Goal: Task Accomplishment & Management: Use online tool/utility

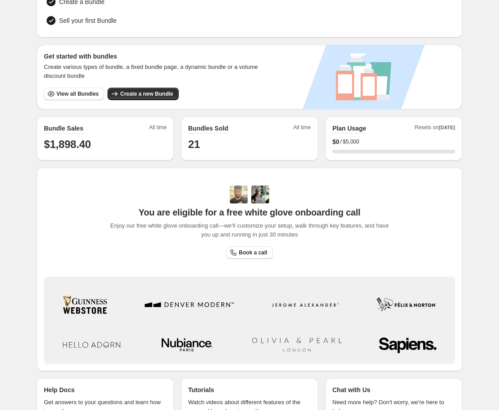
scroll to position [154, 0]
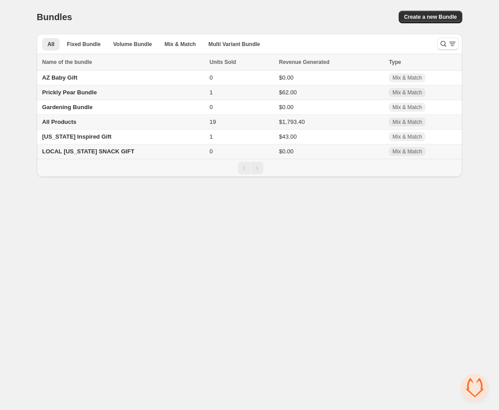
click at [67, 120] on span "All Products" at bounding box center [59, 122] width 34 height 7
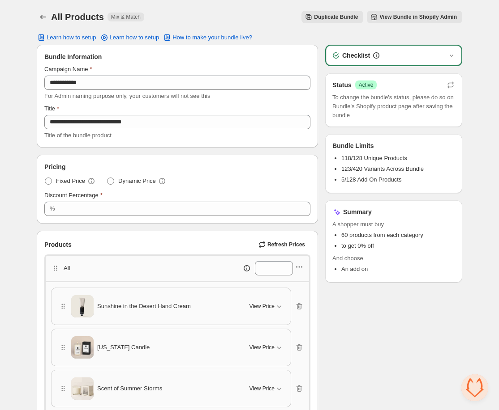
click at [301, 263] on icon "button" at bounding box center [299, 267] width 9 height 9
click at [288, 302] on span "Edit products" at bounding box center [304, 299] width 48 height 9
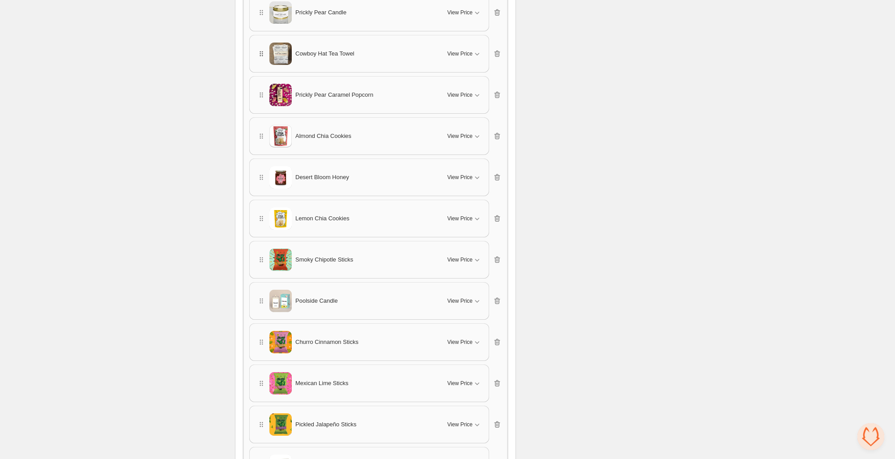
scroll to position [458, 0]
click at [313, 54] on span "Cowboy Hat Tea Towel" at bounding box center [324, 54] width 59 height 9
click at [324, 52] on span "Cowboy Hat Tea Towel" at bounding box center [324, 54] width 59 height 9
click at [323, 54] on span "Cowboy Hat Tea Towel" at bounding box center [324, 54] width 59 height 9
click at [323, 55] on span "Cowboy Hat Tea Towel" at bounding box center [324, 54] width 59 height 9
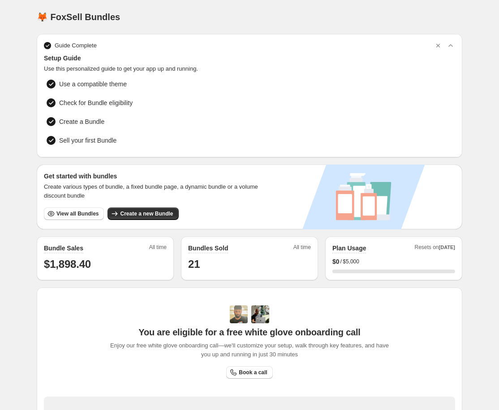
scroll to position [154, 0]
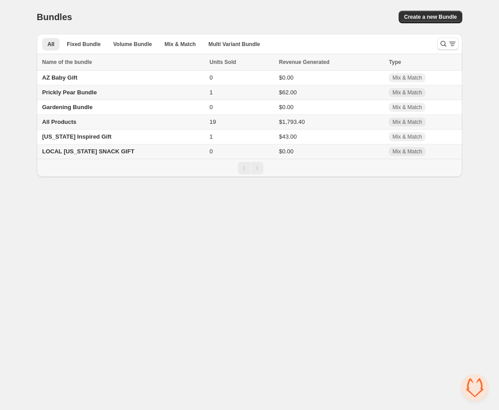
click at [57, 123] on span "All Products" at bounding box center [59, 122] width 34 height 7
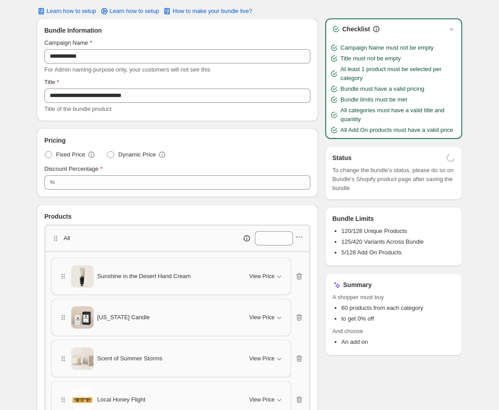
scroll to position [104, 0]
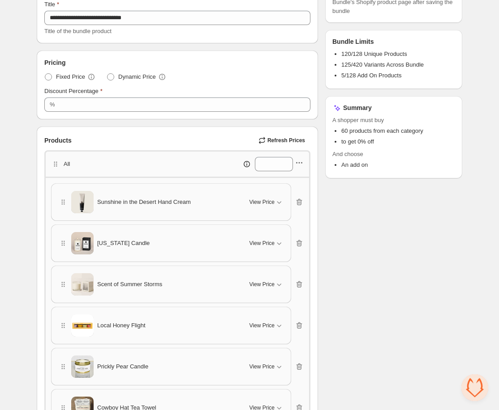
click at [298, 161] on icon "button" at bounding box center [299, 162] width 9 height 9
click at [290, 191] on span "Edit products" at bounding box center [304, 194] width 48 height 9
click at [272, 164] on input "**" at bounding box center [267, 164] width 25 height 14
type input "*"
type input "***"
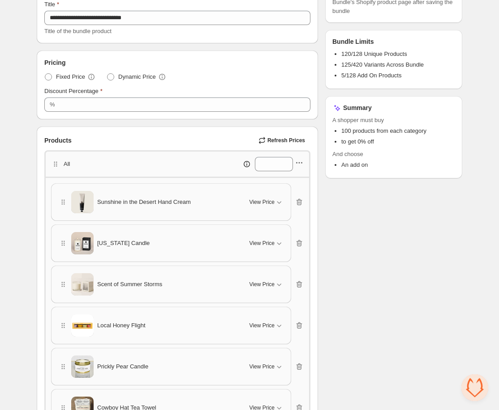
click at [300, 162] on icon "button" at bounding box center [299, 162] width 9 height 9
click at [295, 194] on span "Edit products" at bounding box center [304, 194] width 48 height 9
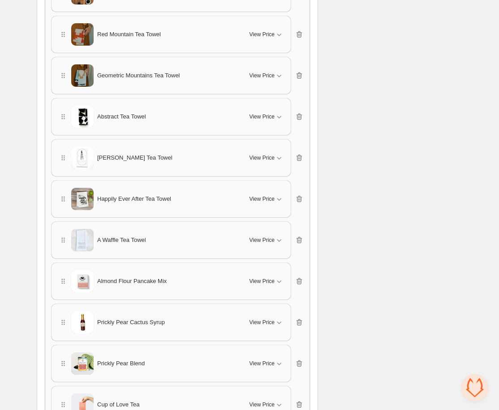
scroll to position [991, 0]
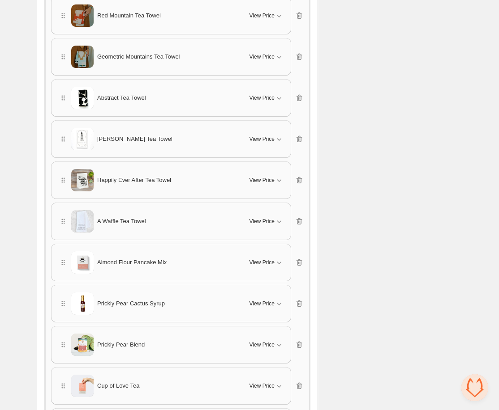
click at [110, 303] on span "Prickly Pear Cactus Syrup" at bounding box center [131, 303] width 68 height 9
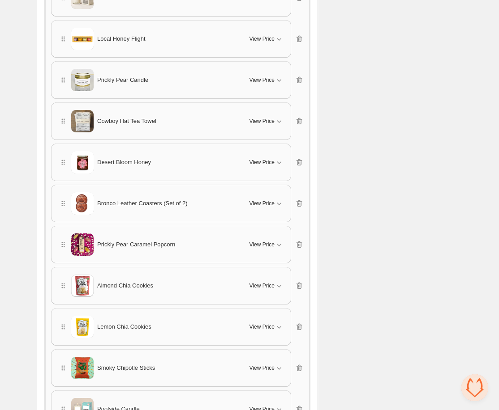
scroll to position [364, 0]
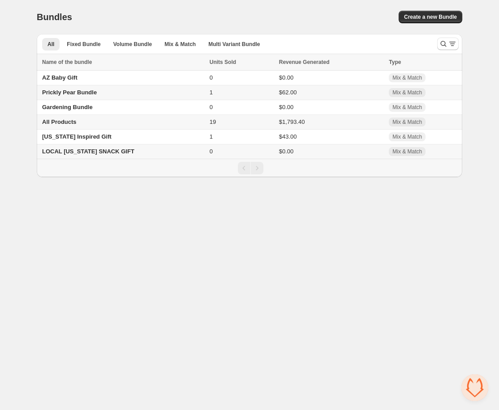
click at [71, 120] on span "All Products" at bounding box center [59, 122] width 34 height 7
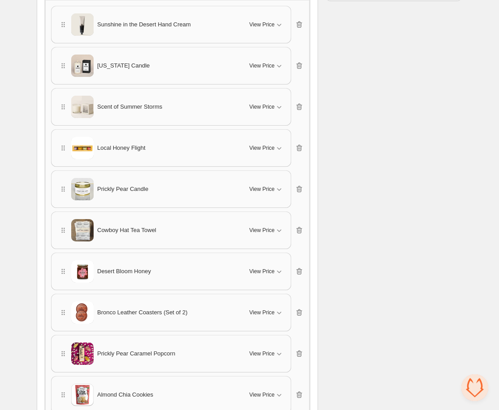
scroll to position [285, 0]
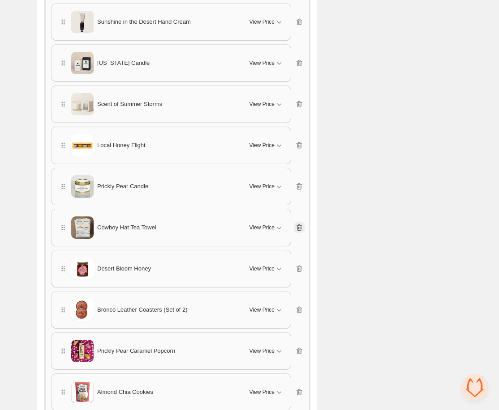
click at [299, 225] on icon "button" at bounding box center [299, 228] width 6 height 7
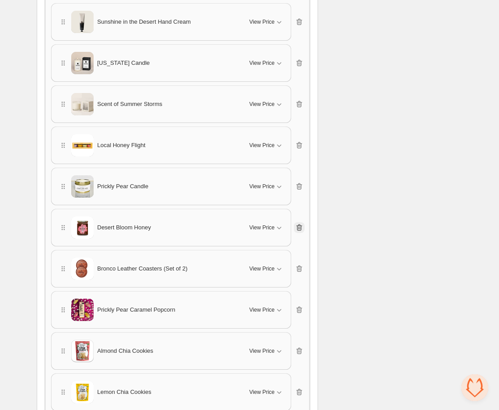
click at [299, 225] on icon "button" at bounding box center [299, 228] width 6 height 7
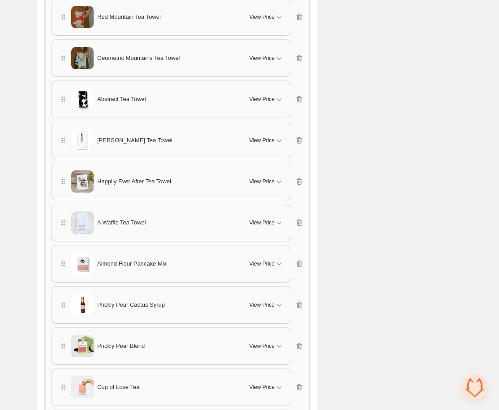
scroll to position [962, 0]
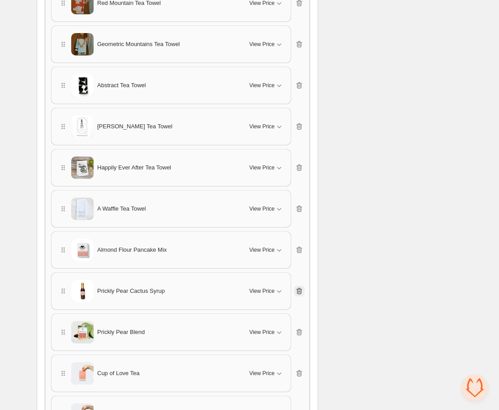
click at [296, 290] on icon "button" at bounding box center [299, 291] width 9 height 9
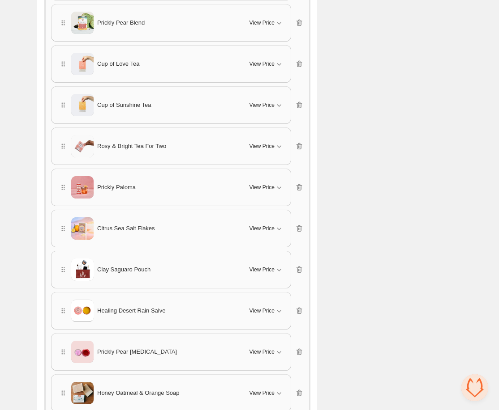
scroll to position [1231, 0]
click at [299, 266] on icon "button" at bounding box center [299, 269] width 9 height 9
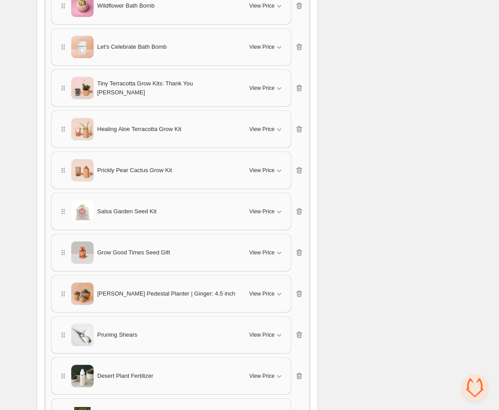
scroll to position [1662, 0]
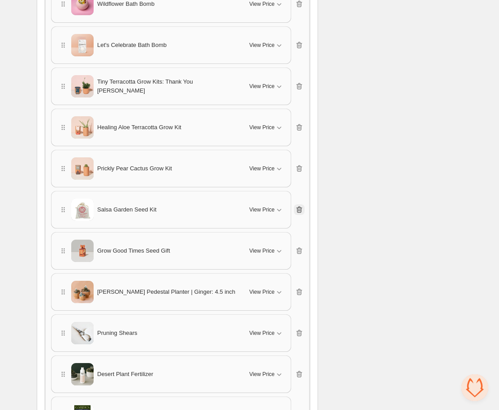
click at [298, 207] on icon "button" at bounding box center [299, 209] width 9 height 9
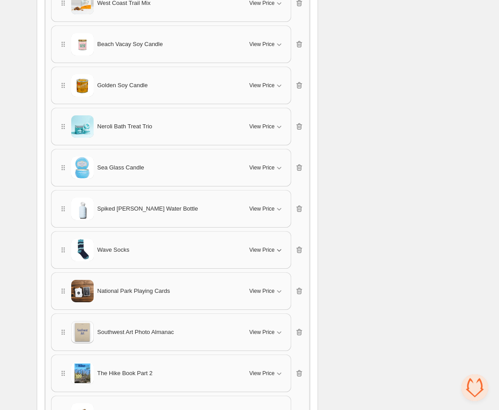
scroll to position [2611, 0]
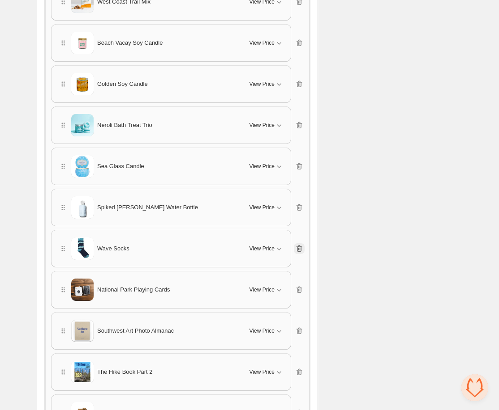
click at [299, 246] on icon "button" at bounding box center [299, 248] width 9 height 9
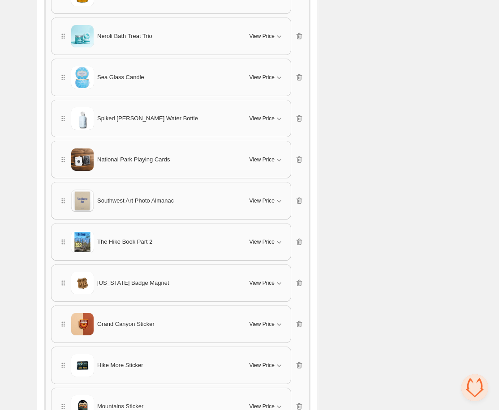
scroll to position [2738, 0]
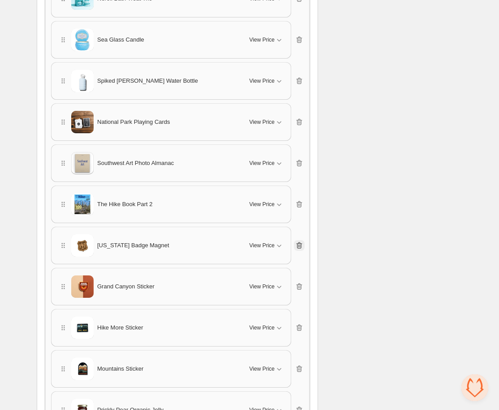
click at [299, 245] on icon "button" at bounding box center [298, 246] width 1 height 3
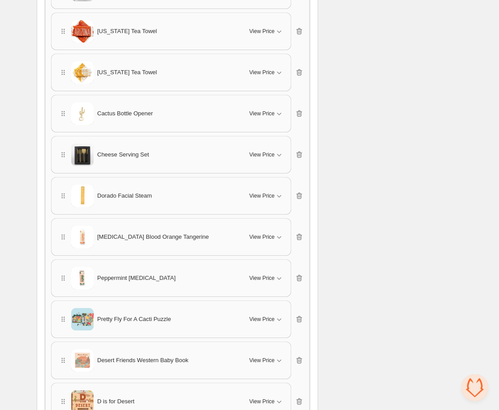
scroll to position [3323, 0]
